Goal: Find specific page/section: Find specific page/section

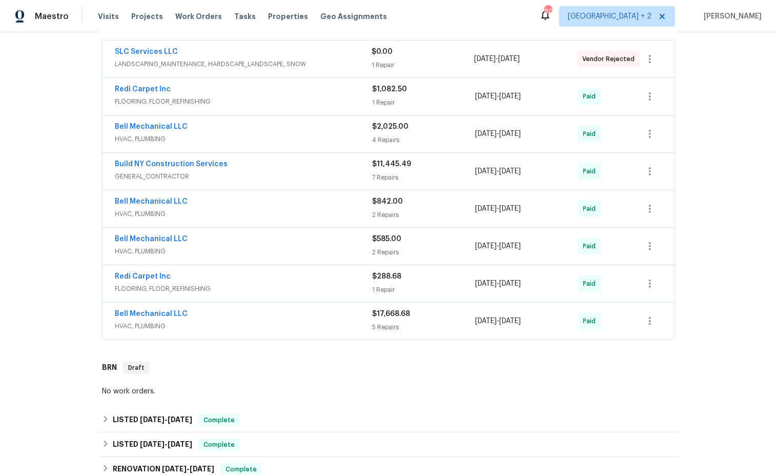
scroll to position [190, 0]
click at [309, 320] on span "HVAC, PLUMBING" at bounding box center [243, 325] width 257 height 10
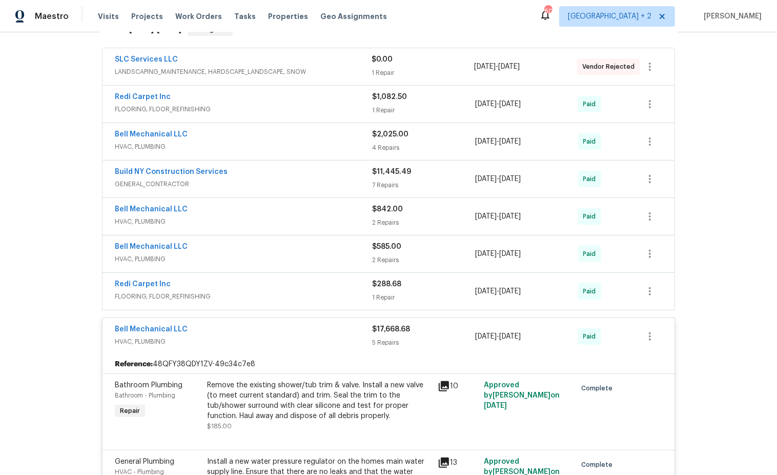
scroll to position [159, 0]
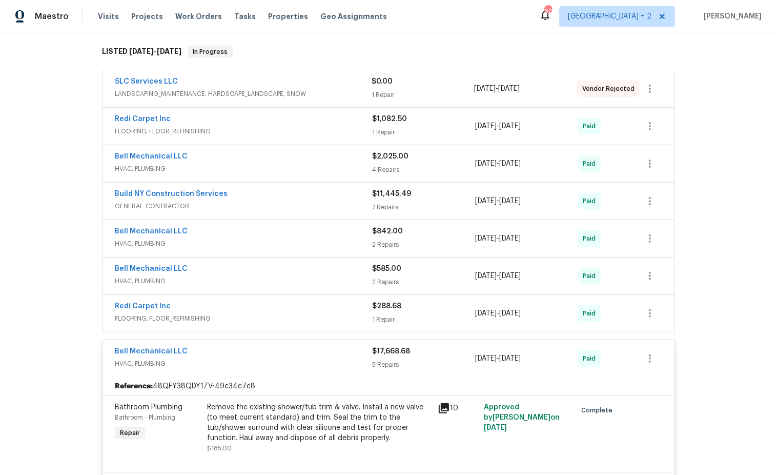
click at [292, 307] on div "Redi Carpet Inc" at bounding box center [243, 307] width 257 height 12
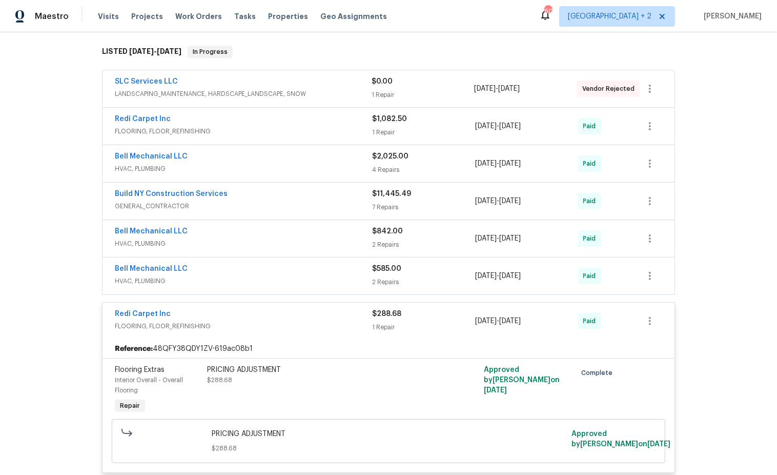
click at [307, 266] on div "Bell Mechanical LLC" at bounding box center [243, 270] width 257 height 12
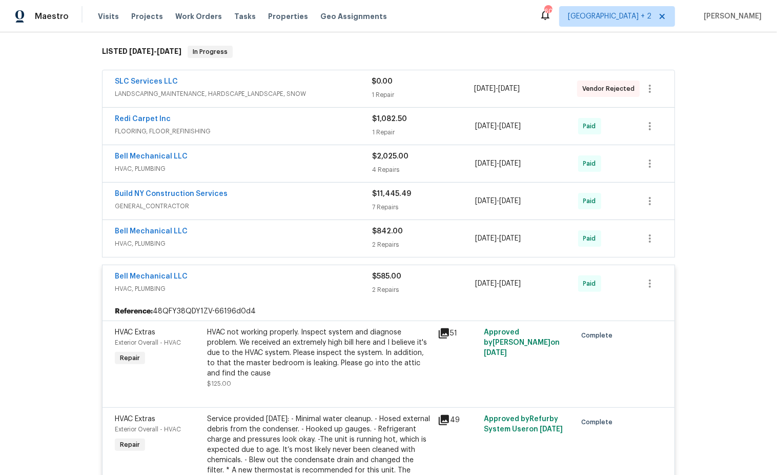
click at [296, 239] on span "HVAC, PLUMBING" at bounding box center [243, 243] width 257 height 10
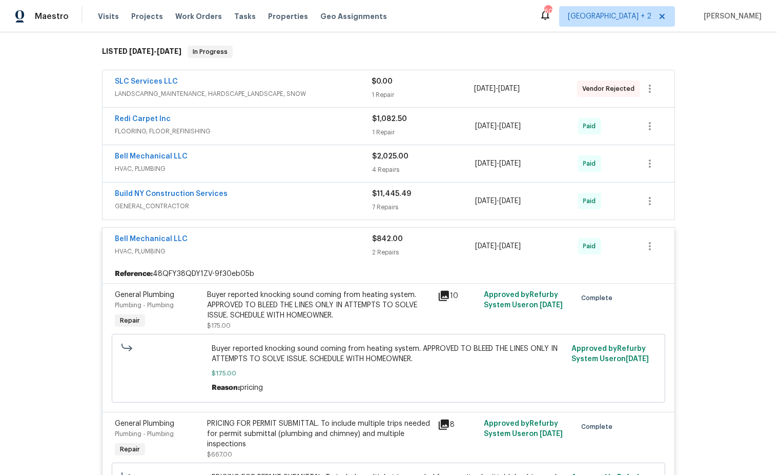
click at [300, 203] on span "GENERAL_CONTRACTOR" at bounding box center [243, 206] width 257 height 10
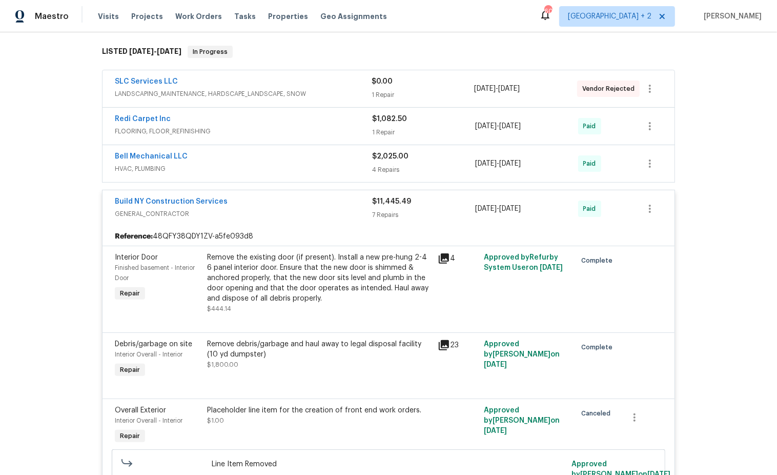
click at [293, 170] on span "HVAC, PLUMBING" at bounding box center [243, 169] width 257 height 10
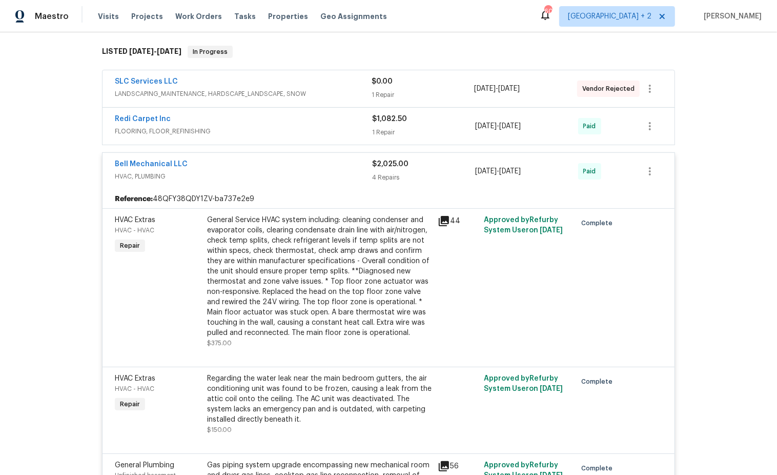
click at [303, 124] on div "Redi Carpet Inc" at bounding box center [243, 120] width 257 height 12
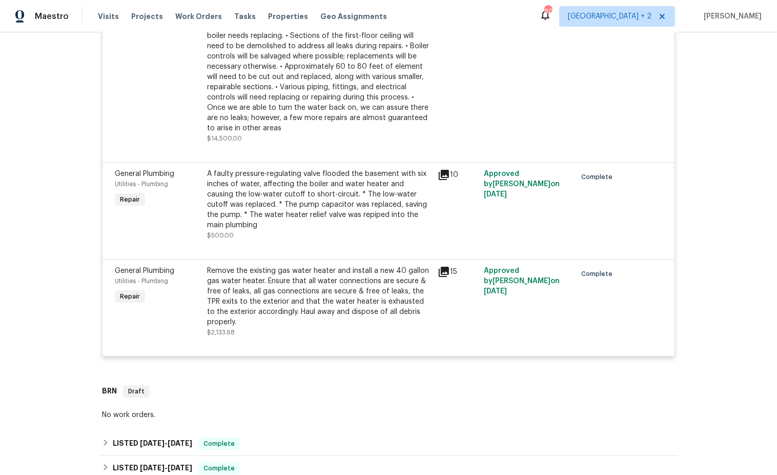
scroll to position [3162, 0]
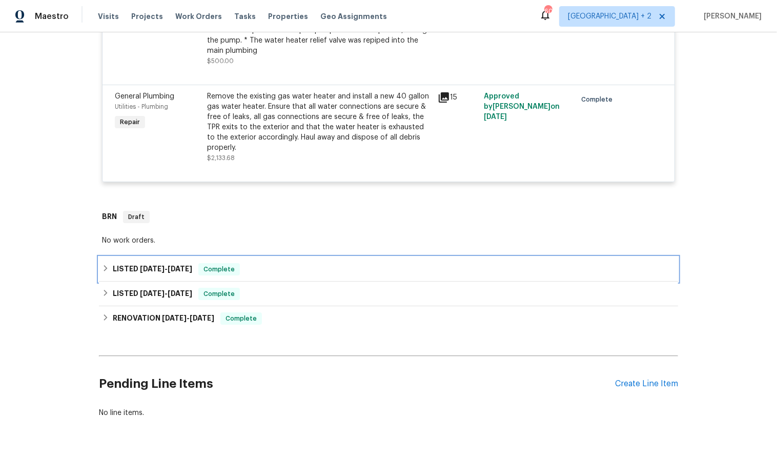
click at [105, 265] on icon at bounding box center [106, 268] width 4 height 6
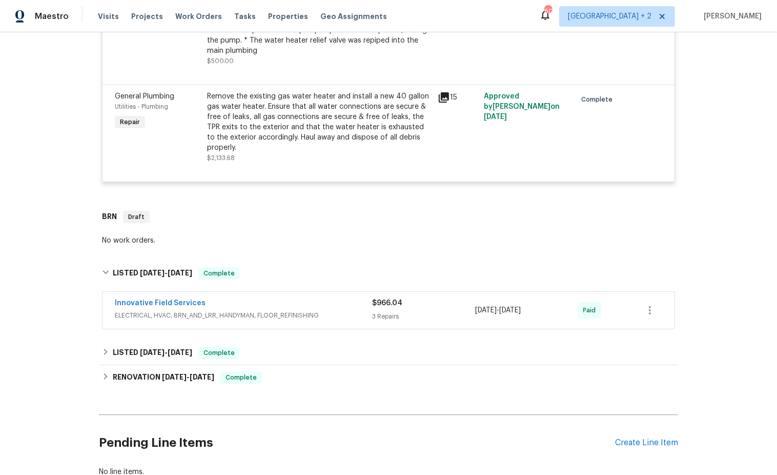
click at [291, 298] on div "Innovative Field Services" at bounding box center [243, 304] width 257 height 12
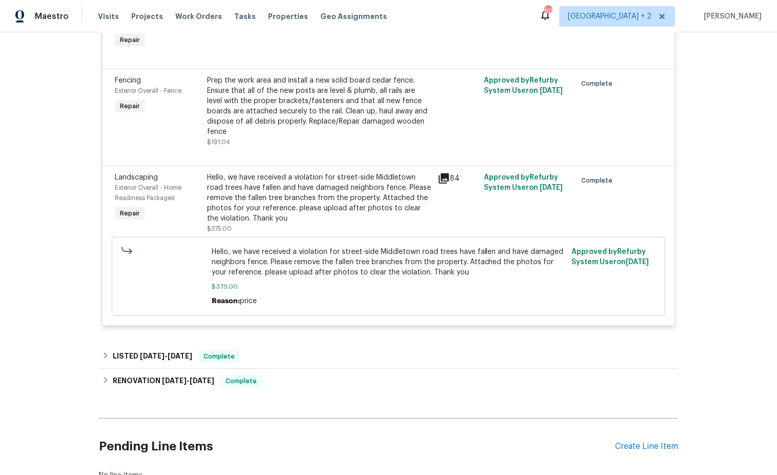
scroll to position [3515, 0]
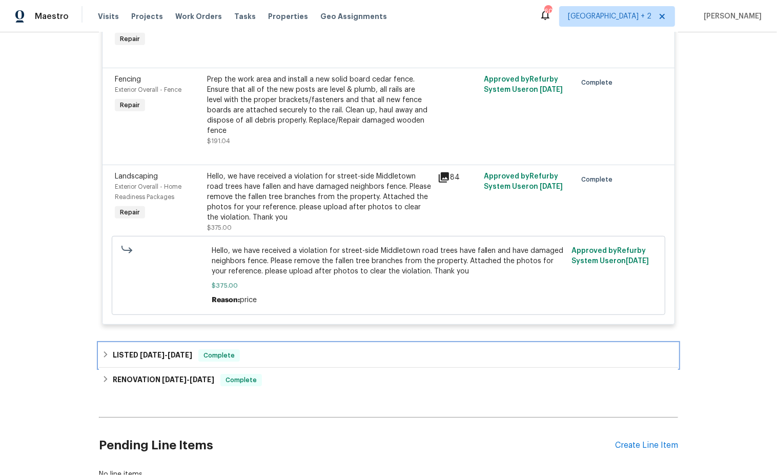
click at [106, 351] on icon at bounding box center [105, 354] width 7 height 7
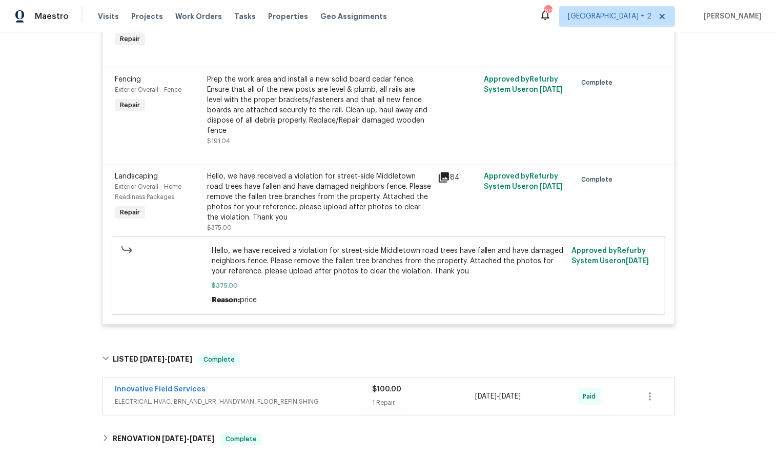
click at [289, 384] on div "Innovative Field Services" at bounding box center [243, 390] width 257 height 12
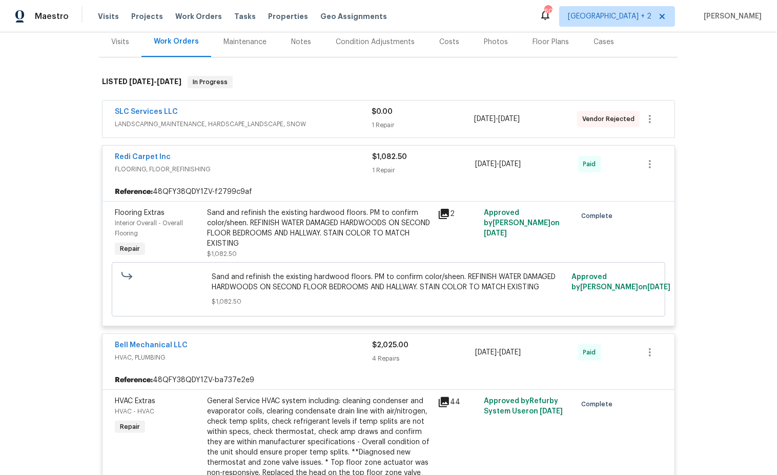
scroll to position [116, 0]
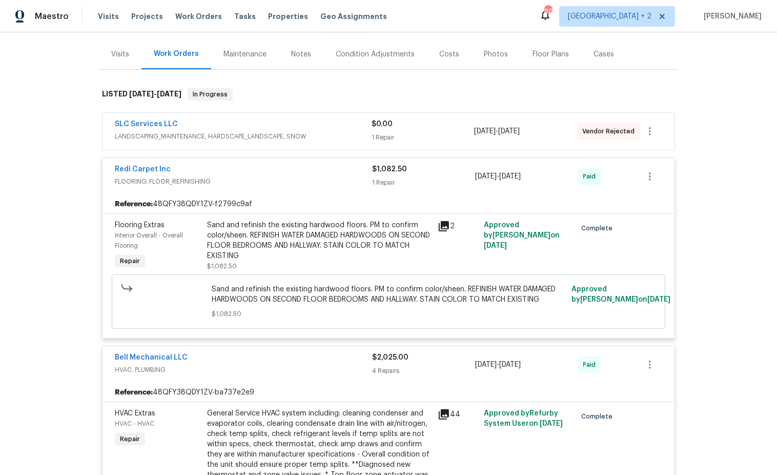
click at [318, 124] on div "SLC Services LLC" at bounding box center [243, 125] width 257 height 12
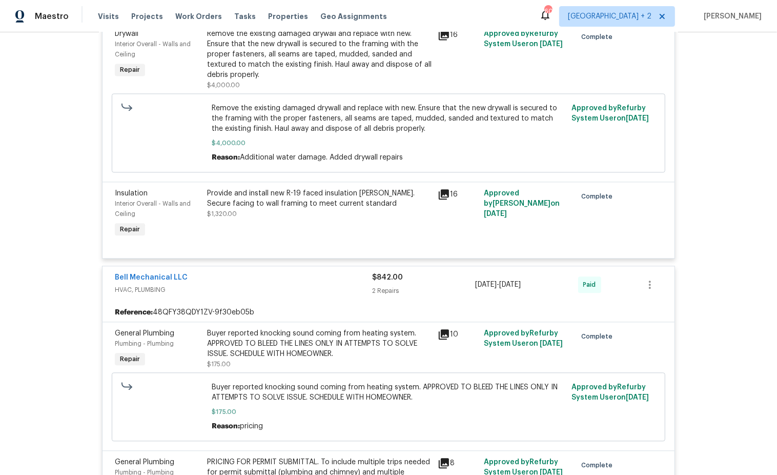
scroll to position [1780, 0]
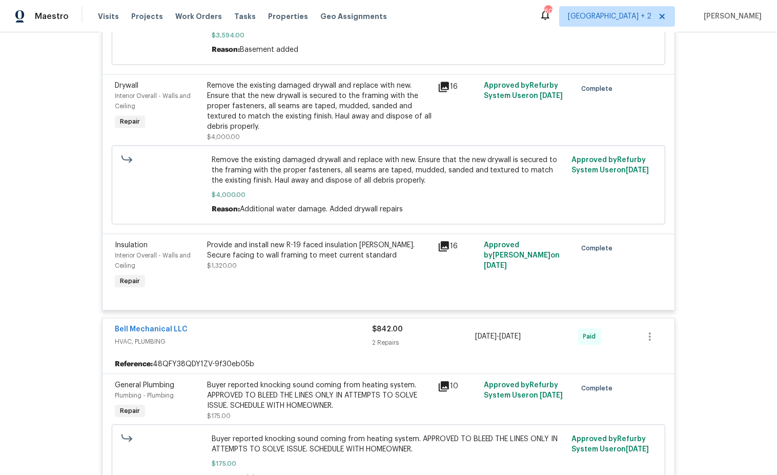
click at [446, 246] on icon at bounding box center [444, 246] width 12 height 12
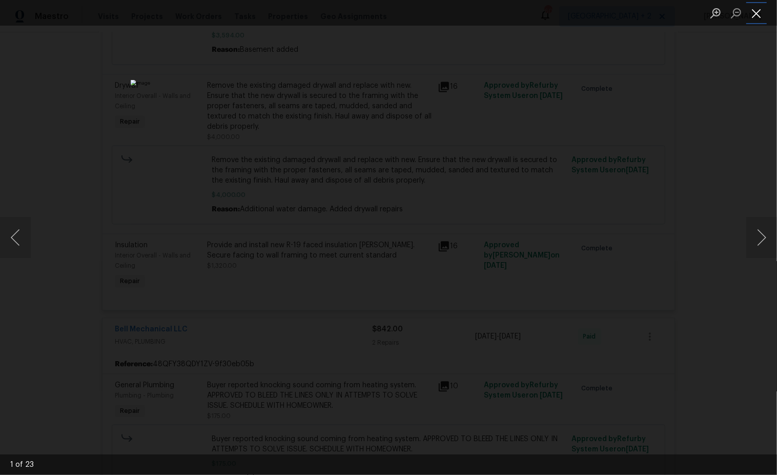
click at [754, 10] on button "Close lightbox" at bounding box center [757, 13] width 21 height 18
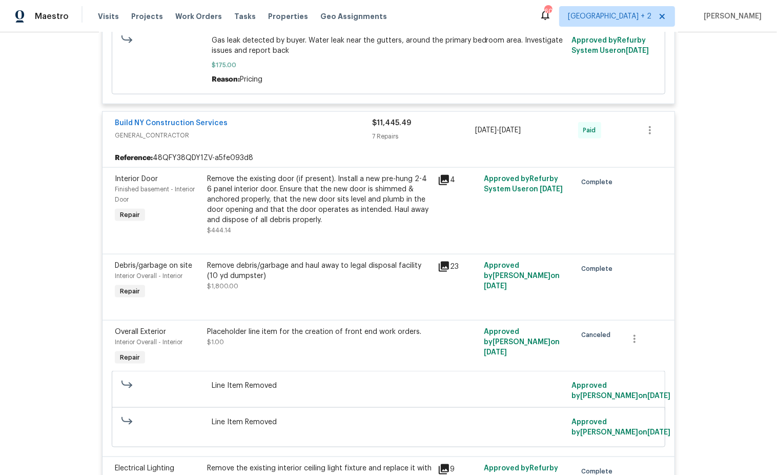
scroll to position [985, 0]
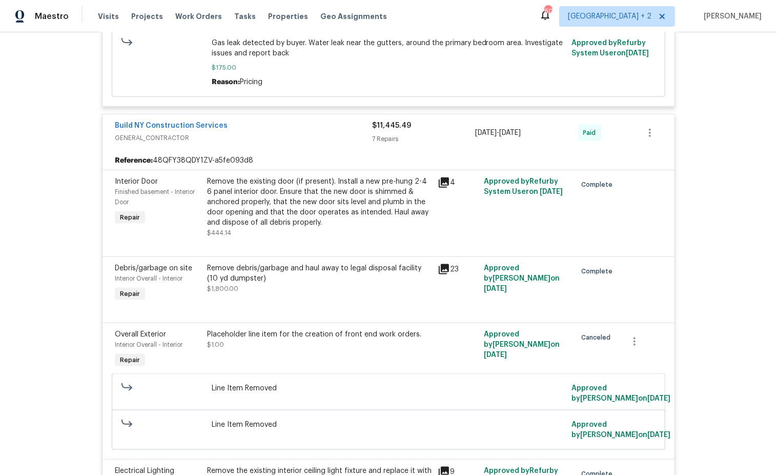
click at [440, 184] on icon at bounding box center [444, 182] width 12 height 12
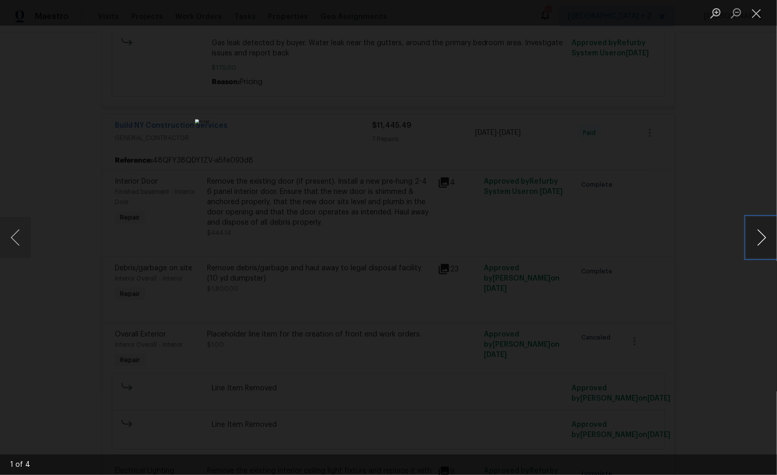
click at [768, 242] on button "Next image" at bounding box center [762, 237] width 31 height 41
click at [759, 18] on button "Close lightbox" at bounding box center [757, 13] width 21 height 18
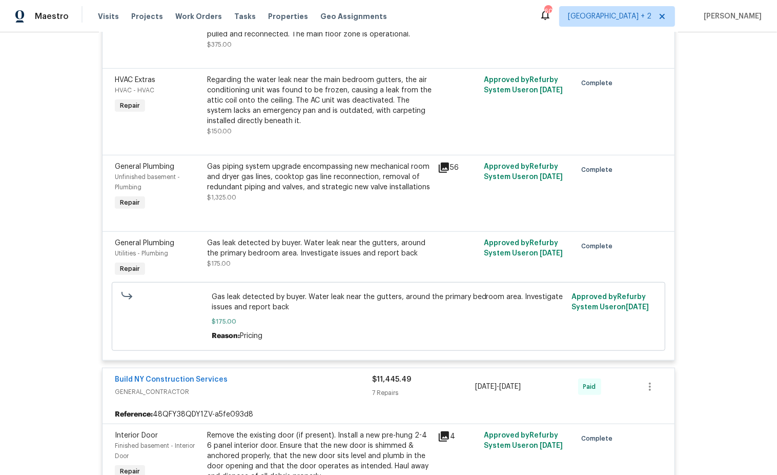
scroll to position [732, 0]
